Goal: Information Seeking & Learning: Compare options

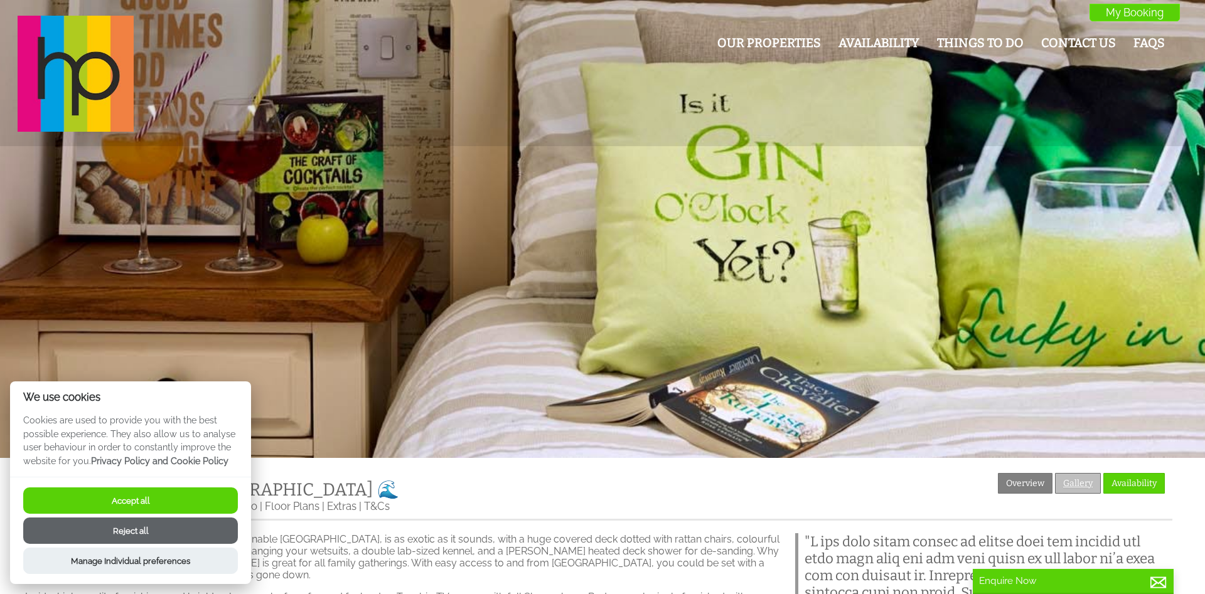
click at [1074, 479] on link "Gallery" at bounding box center [1078, 483] width 46 height 21
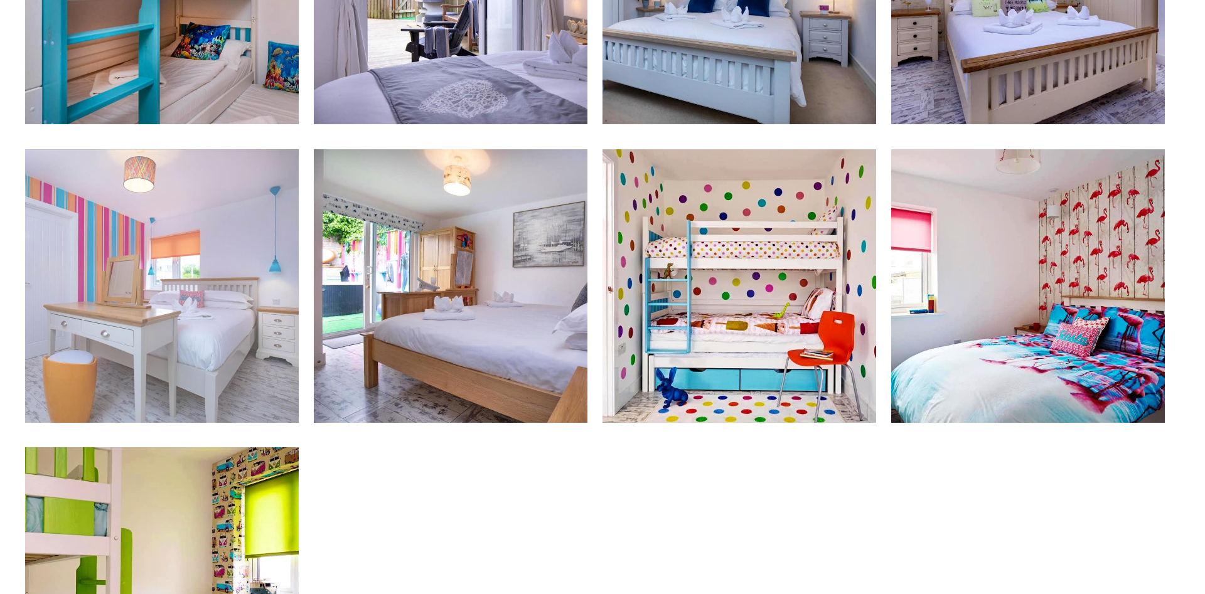
scroll to position [1537, 0]
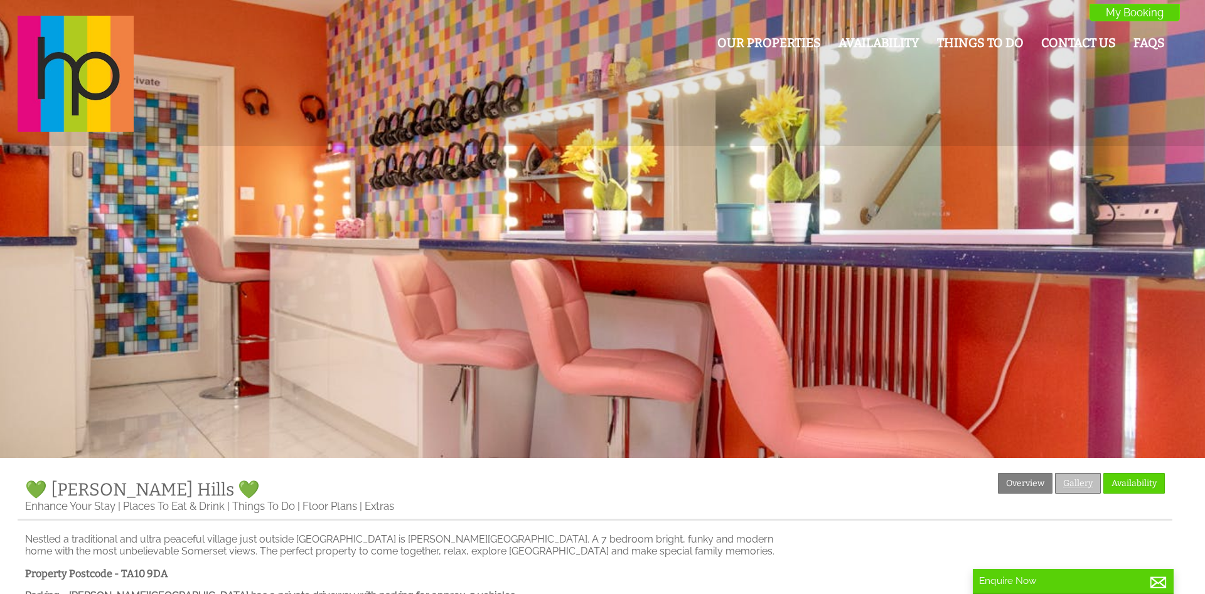
click at [1074, 476] on link "Gallery" at bounding box center [1078, 483] width 46 height 21
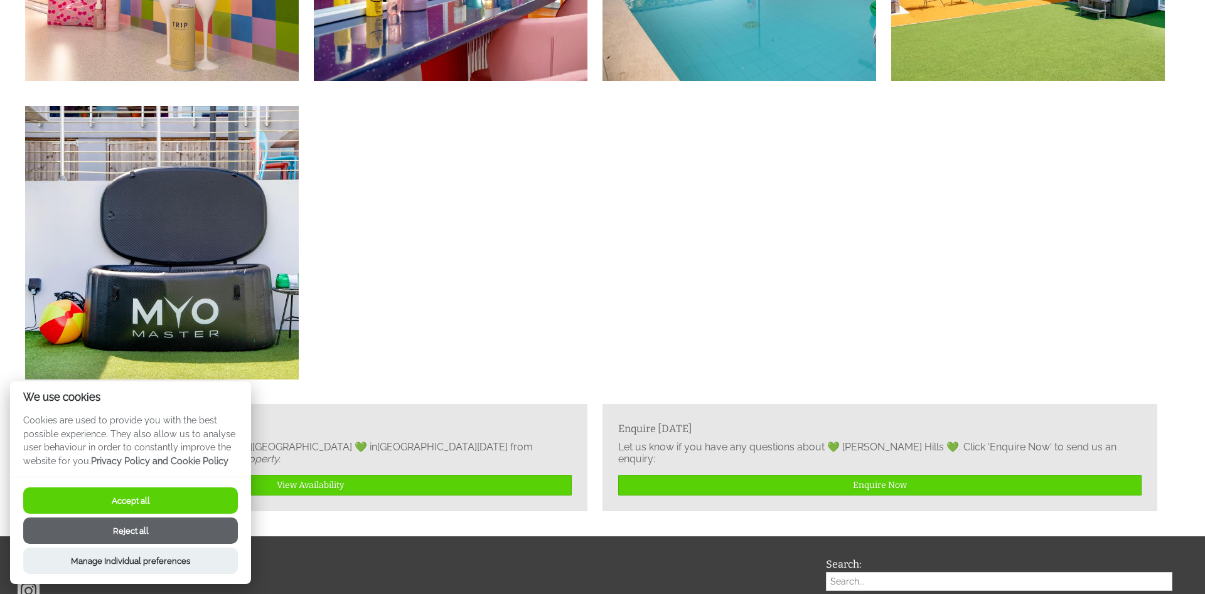
scroll to position [2955, 0]
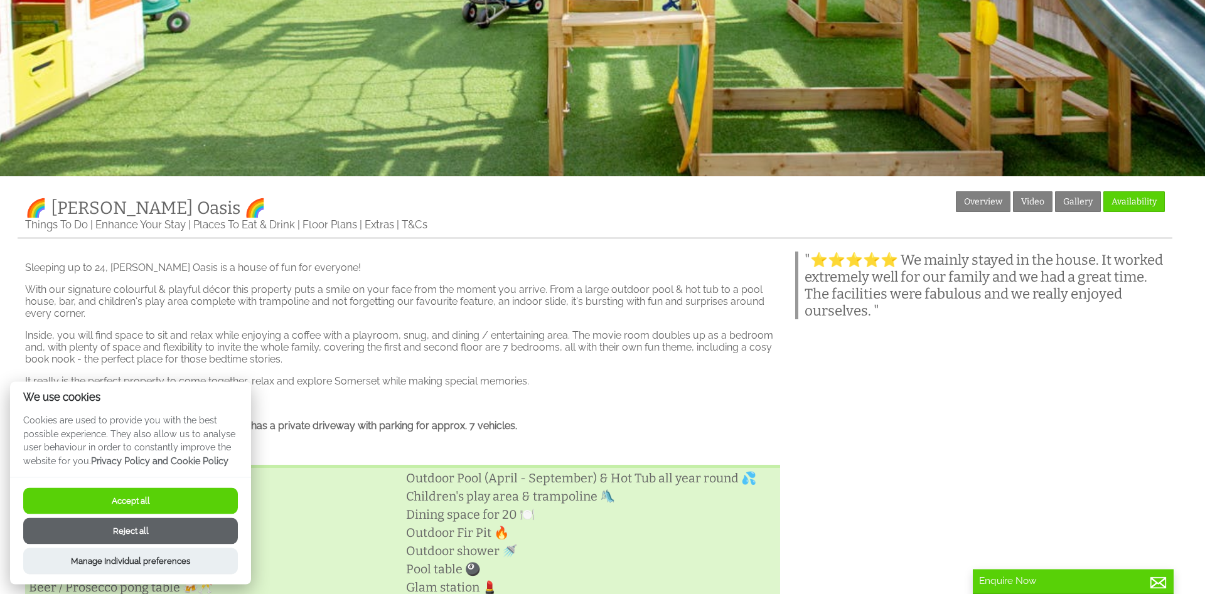
scroll to position [256, 0]
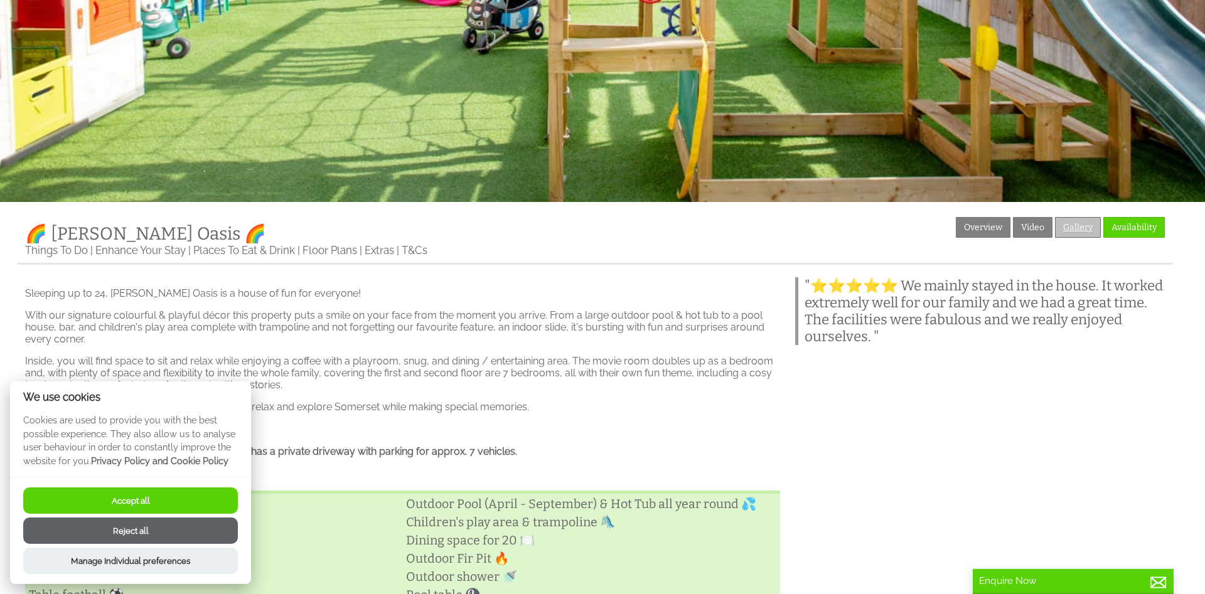
click at [1073, 232] on link "Gallery" at bounding box center [1078, 227] width 46 height 21
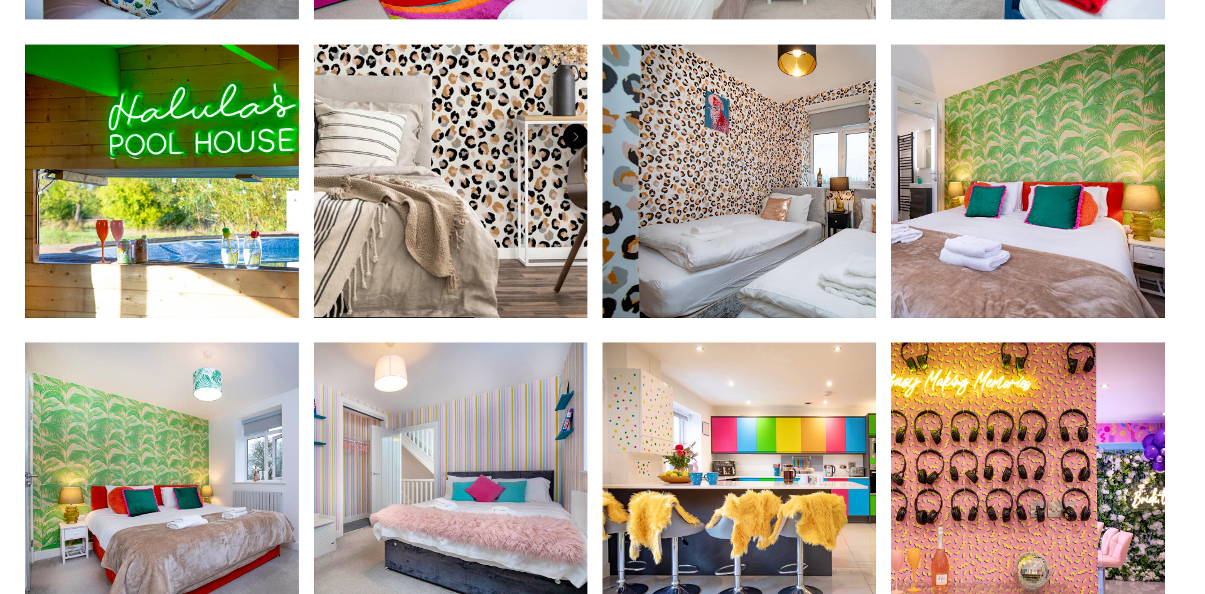
scroll to position [1601, 0]
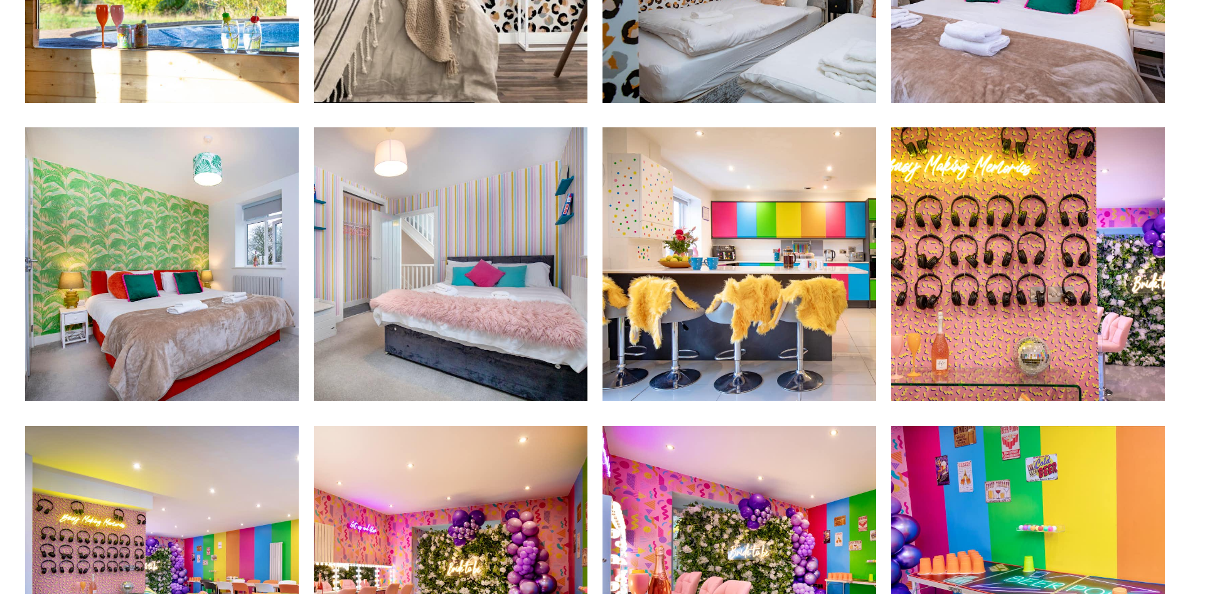
click at [11, 306] on div "Properties 🌈 Halula Oasis 🌈 Overview Video Gallery Availability Things To Do En…" at bounding box center [603, 2] width 1190 height 2259
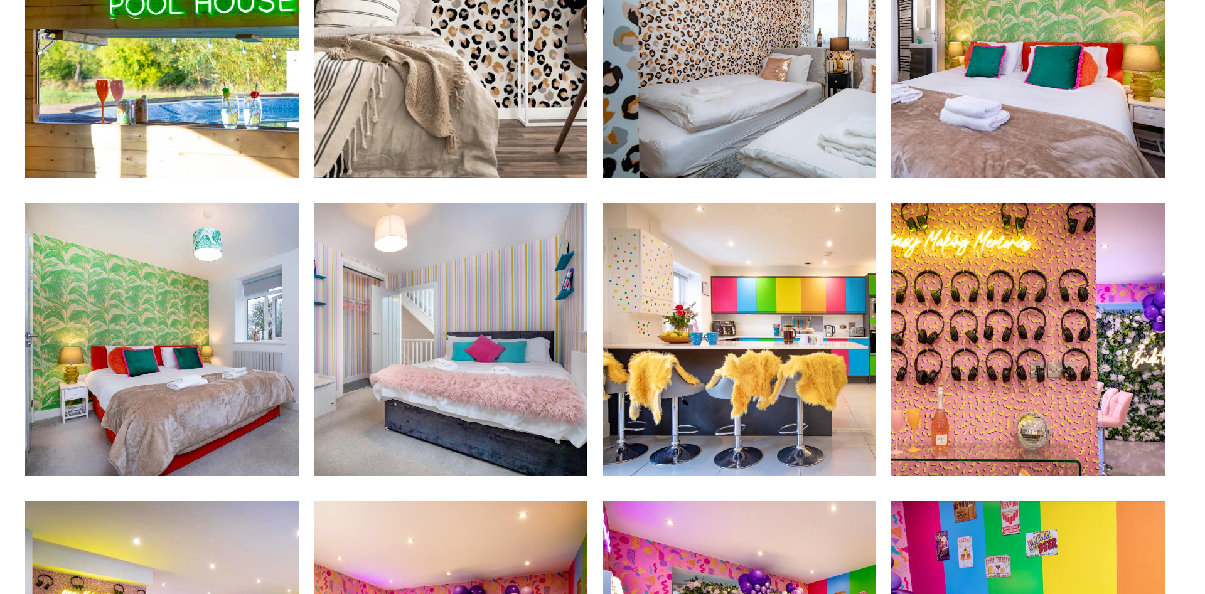
scroll to position [821, 0]
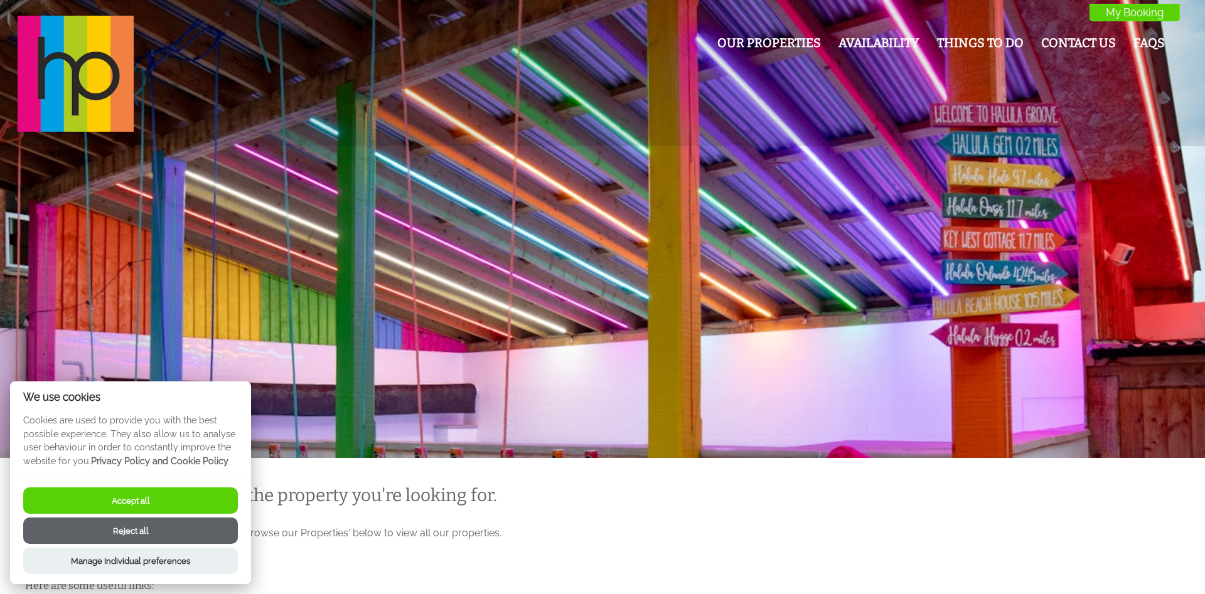
click at [142, 502] on button "Accept all" at bounding box center [130, 501] width 215 height 26
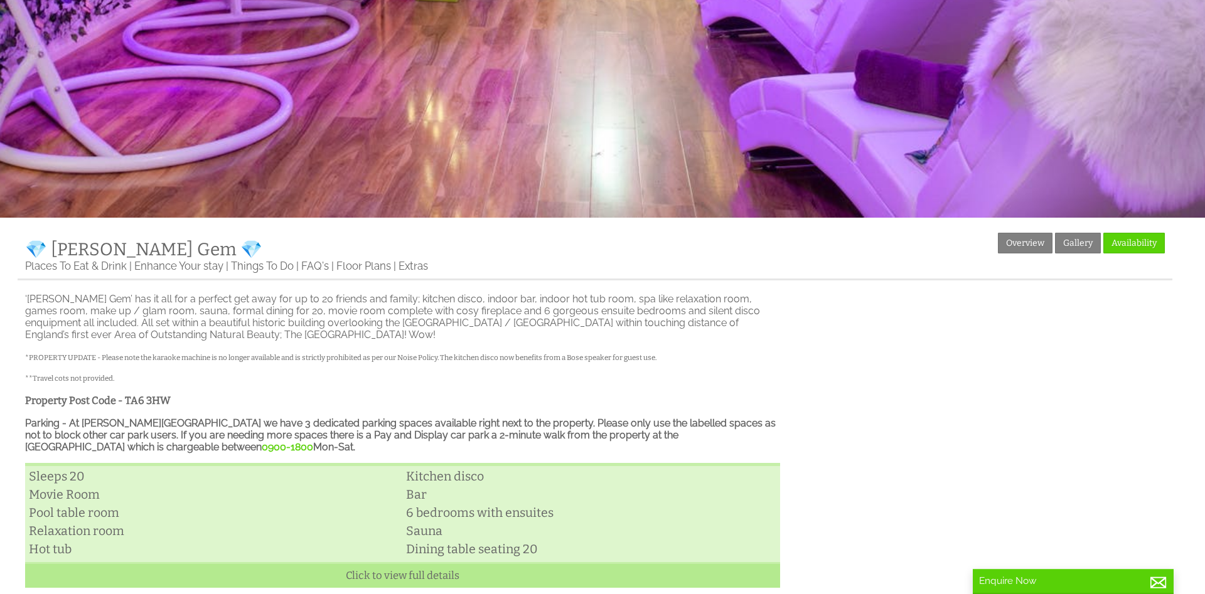
scroll to position [256, 0]
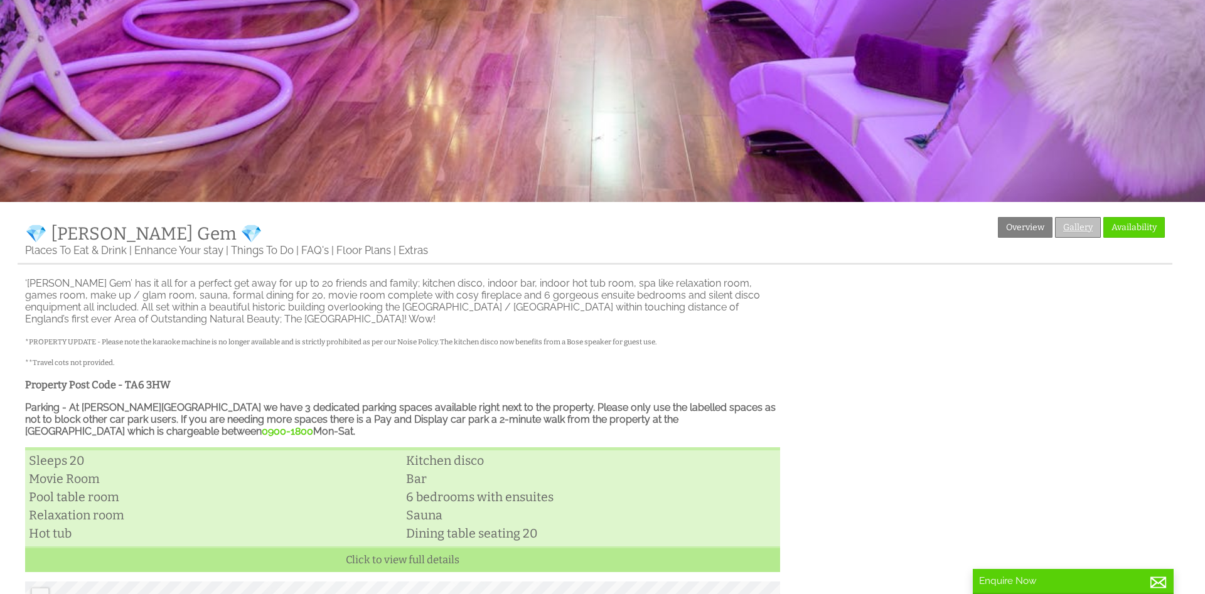
click at [1074, 227] on link "Gallery" at bounding box center [1078, 227] width 46 height 21
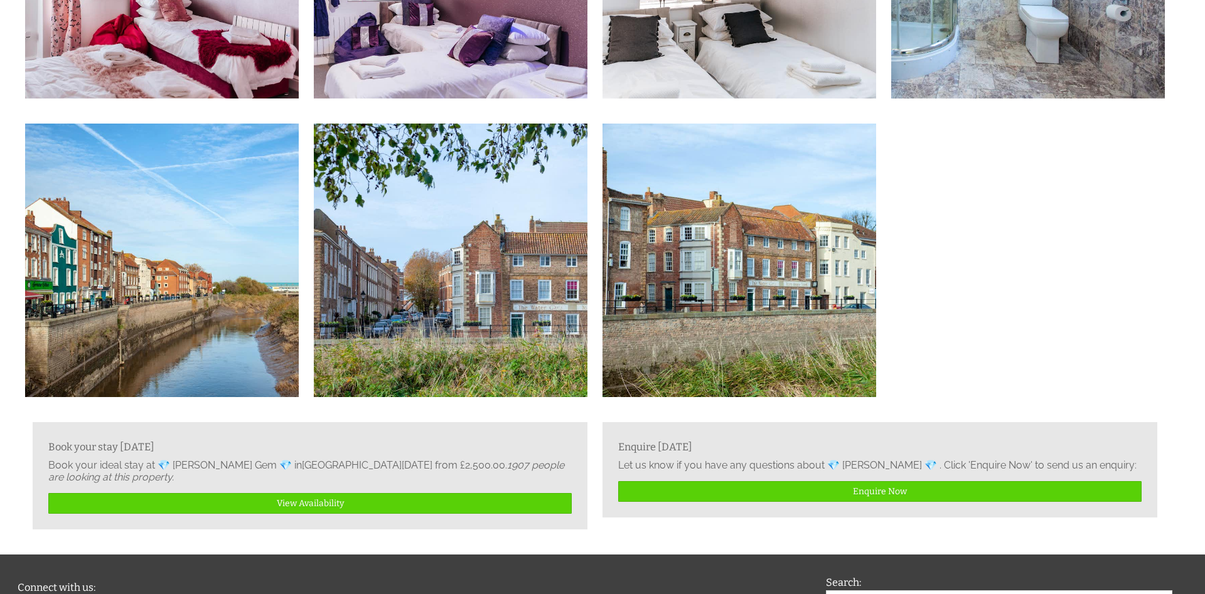
scroll to position [1985, 0]
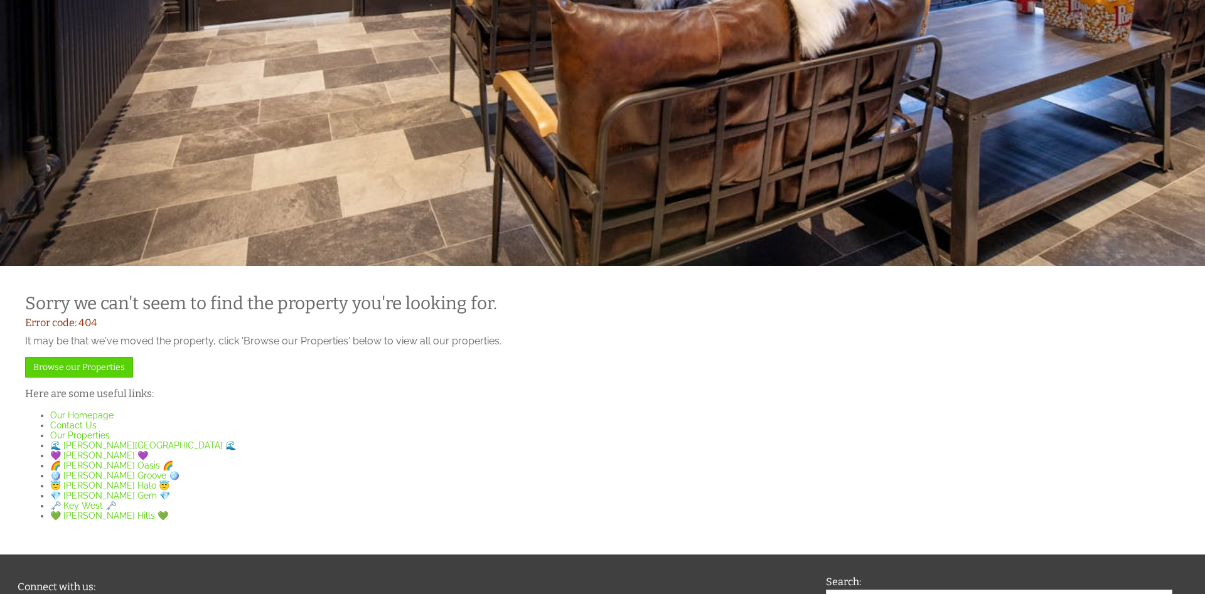
scroll to position [256, 0]
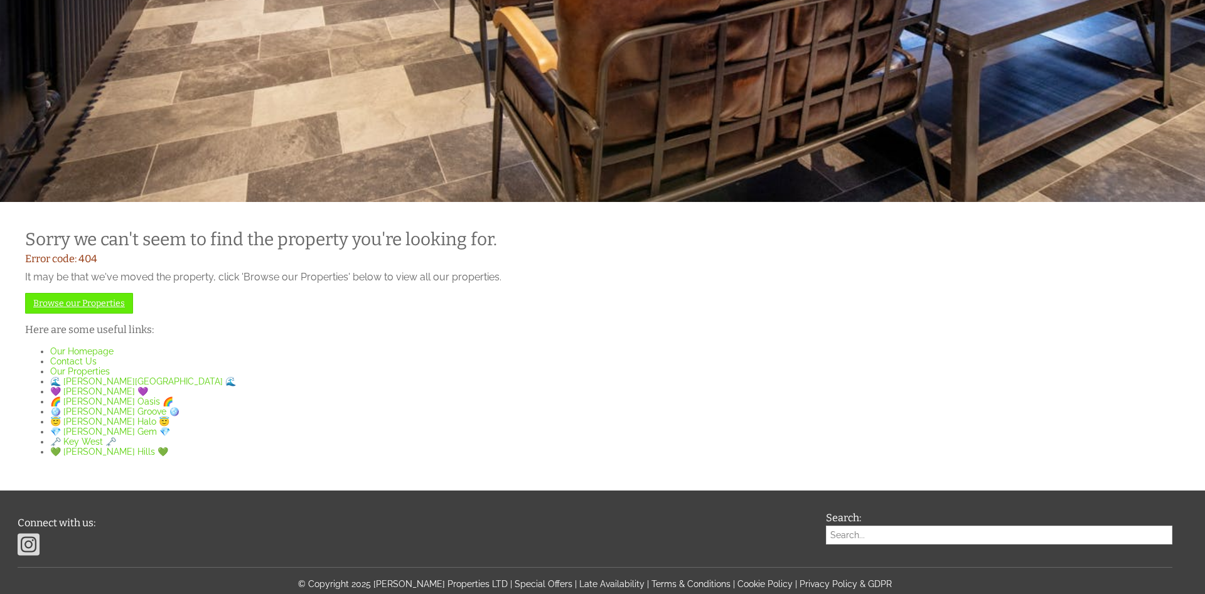
click at [113, 303] on link "Browse our Properties" at bounding box center [79, 303] width 108 height 21
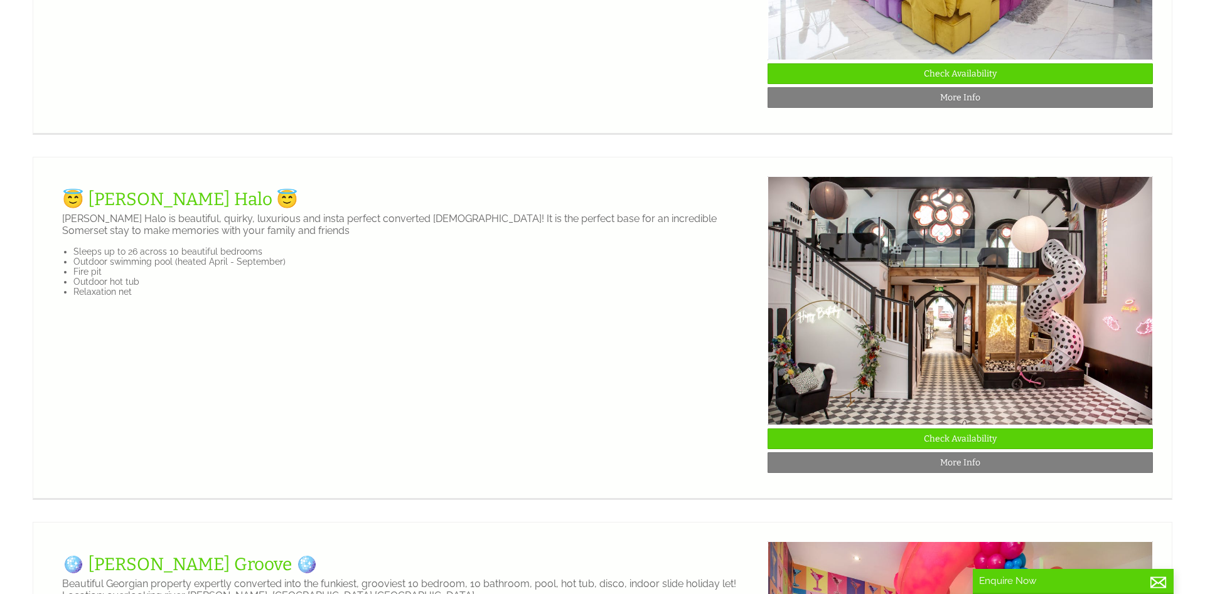
scroll to position [0, 11]
click at [154, 208] on link "😇 [PERSON_NAME] Halo 😇" at bounding box center [180, 199] width 236 height 21
